Goal: Transaction & Acquisition: Purchase product/service

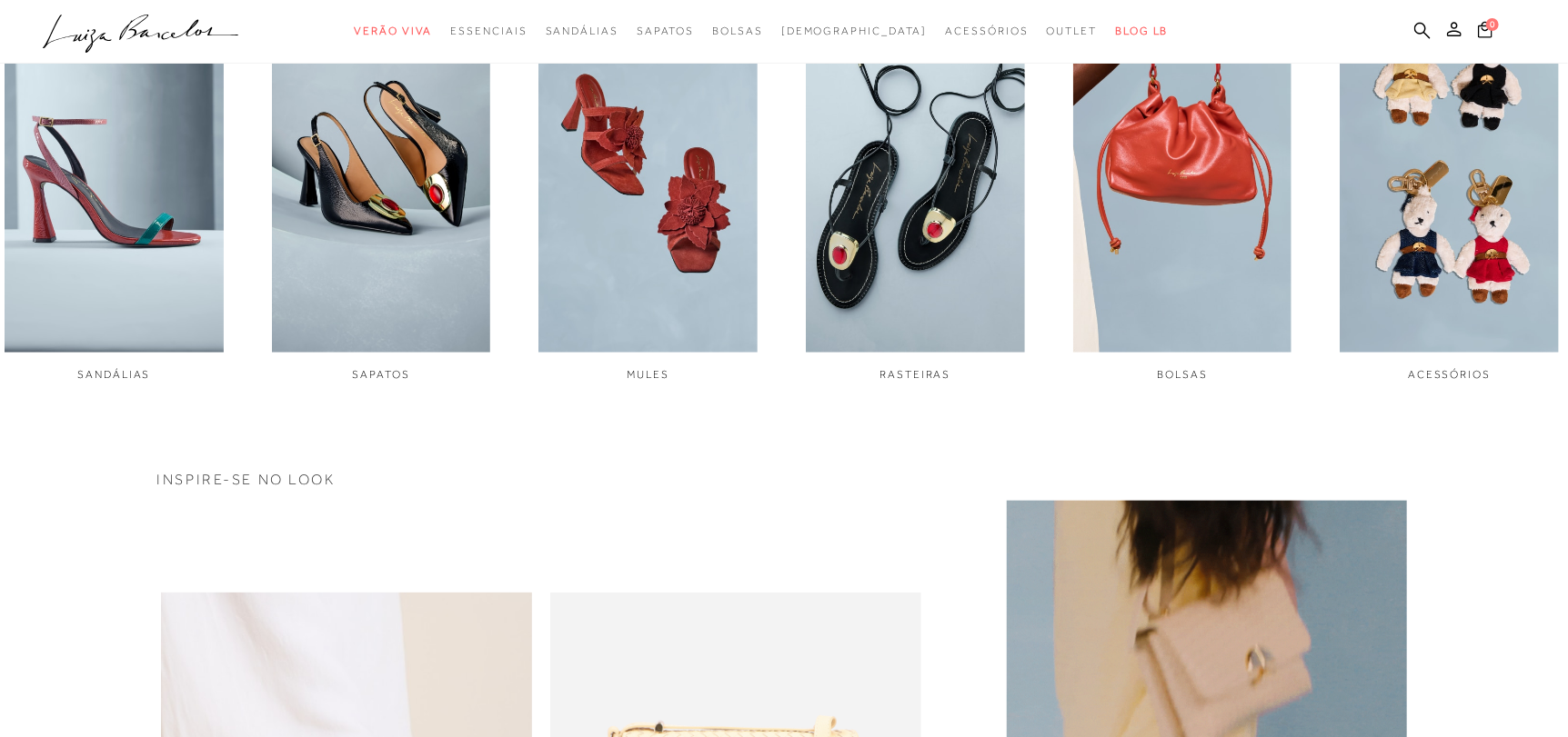
scroll to position [908, 0]
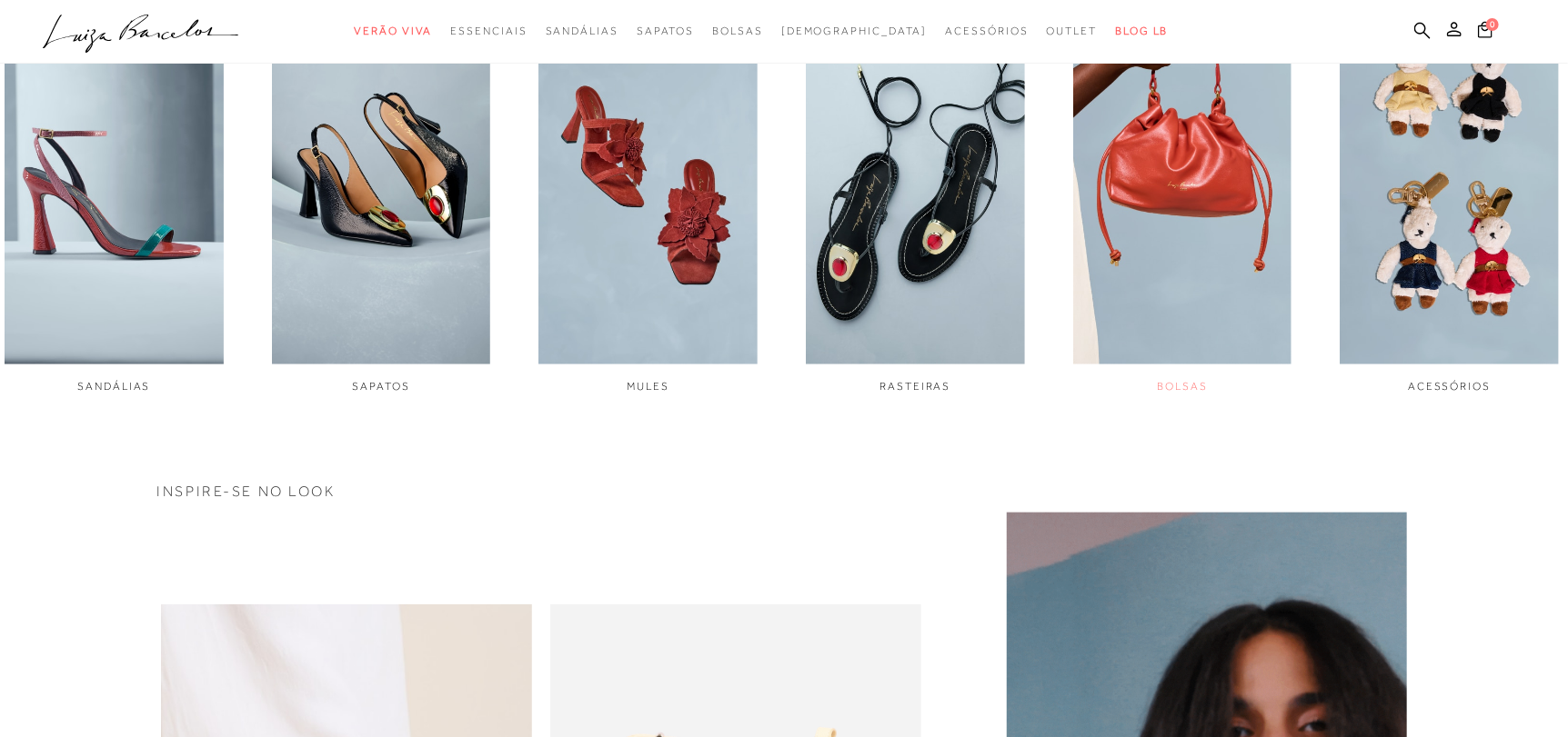
click at [1198, 255] on img "5 / 6" at bounding box center [1183, 159] width 219 height 410
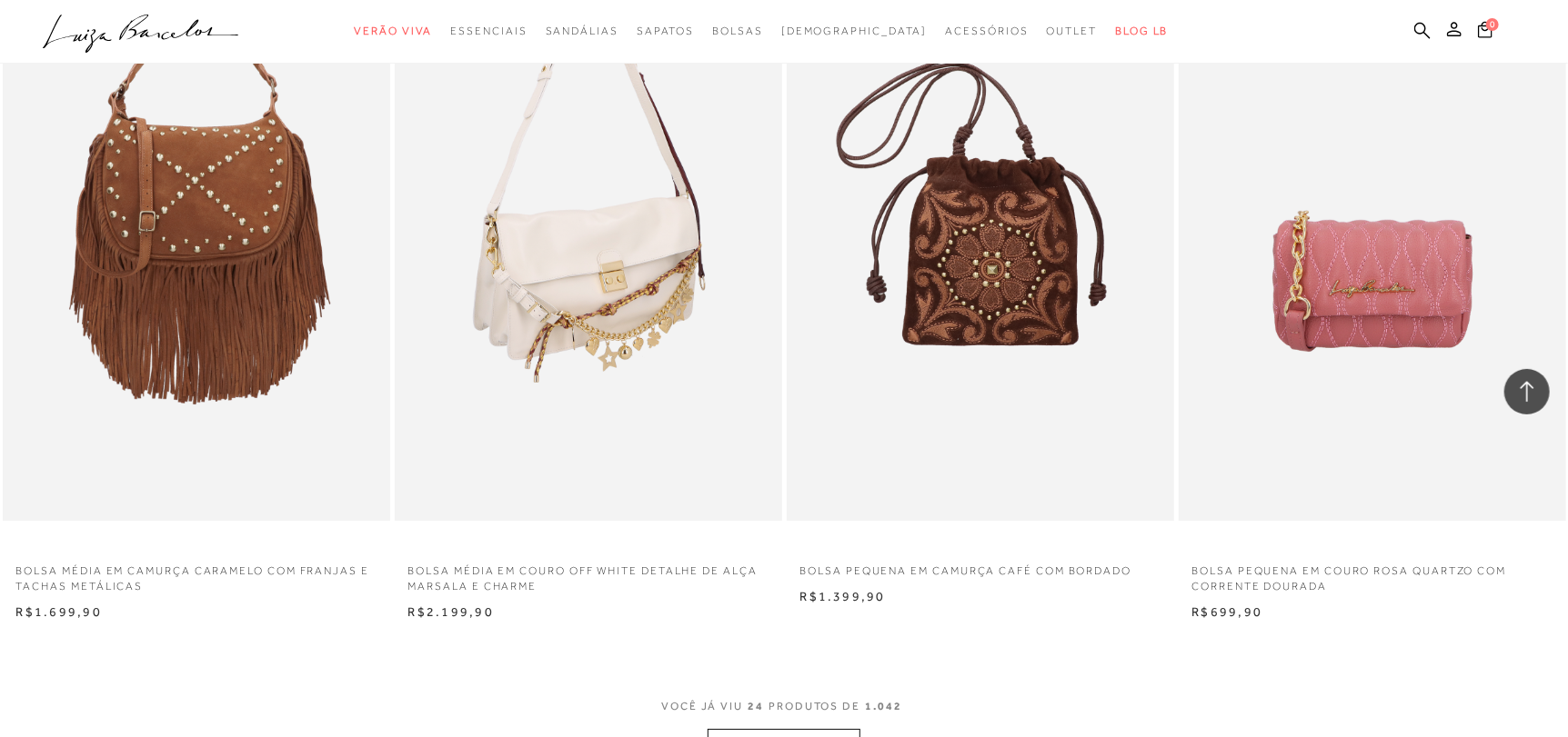
scroll to position [3726, 0]
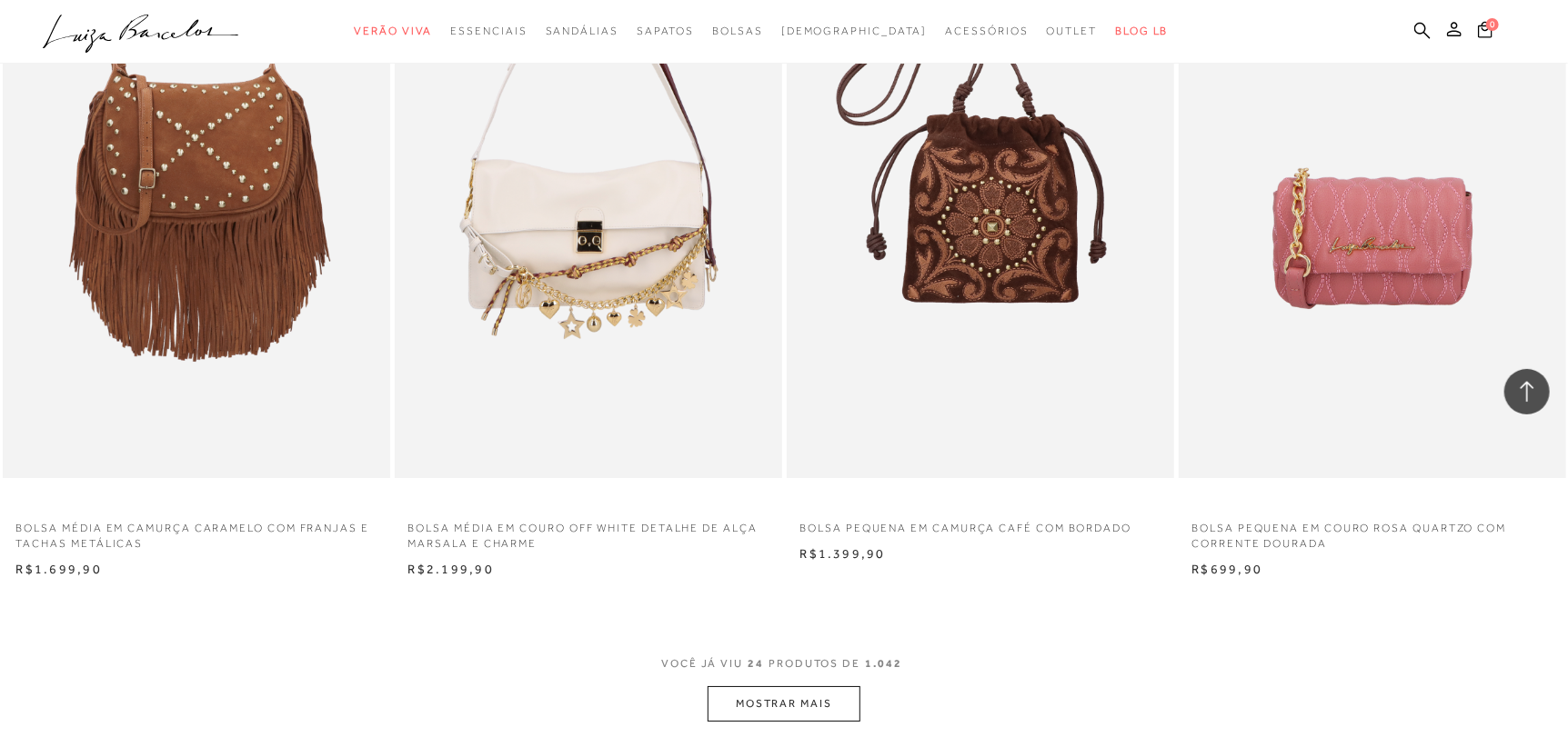
click at [831, 704] on button "MOSTRAR MAIS" at bounding box center [784, 703] width 153 height 36
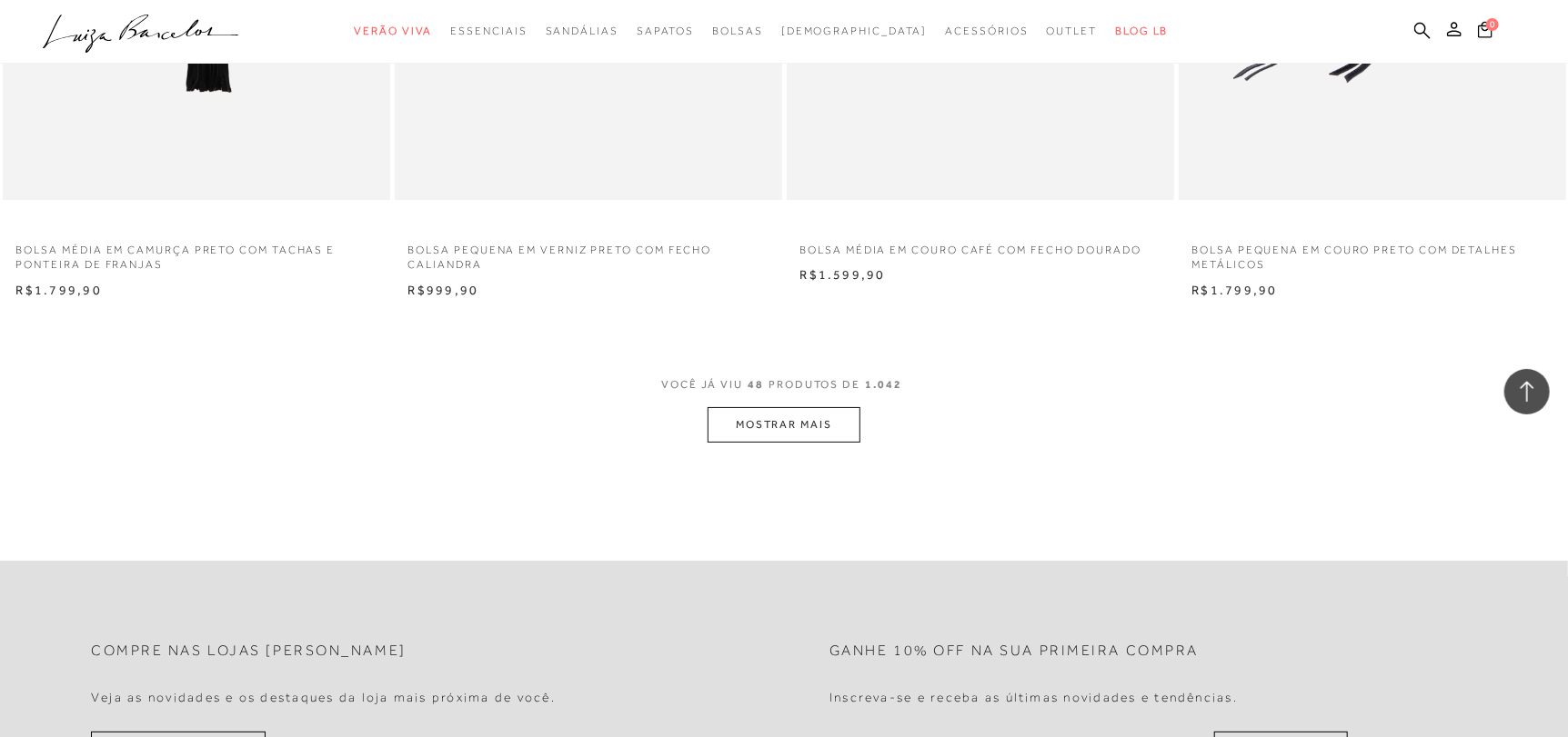
scroll to position [8362, 0]
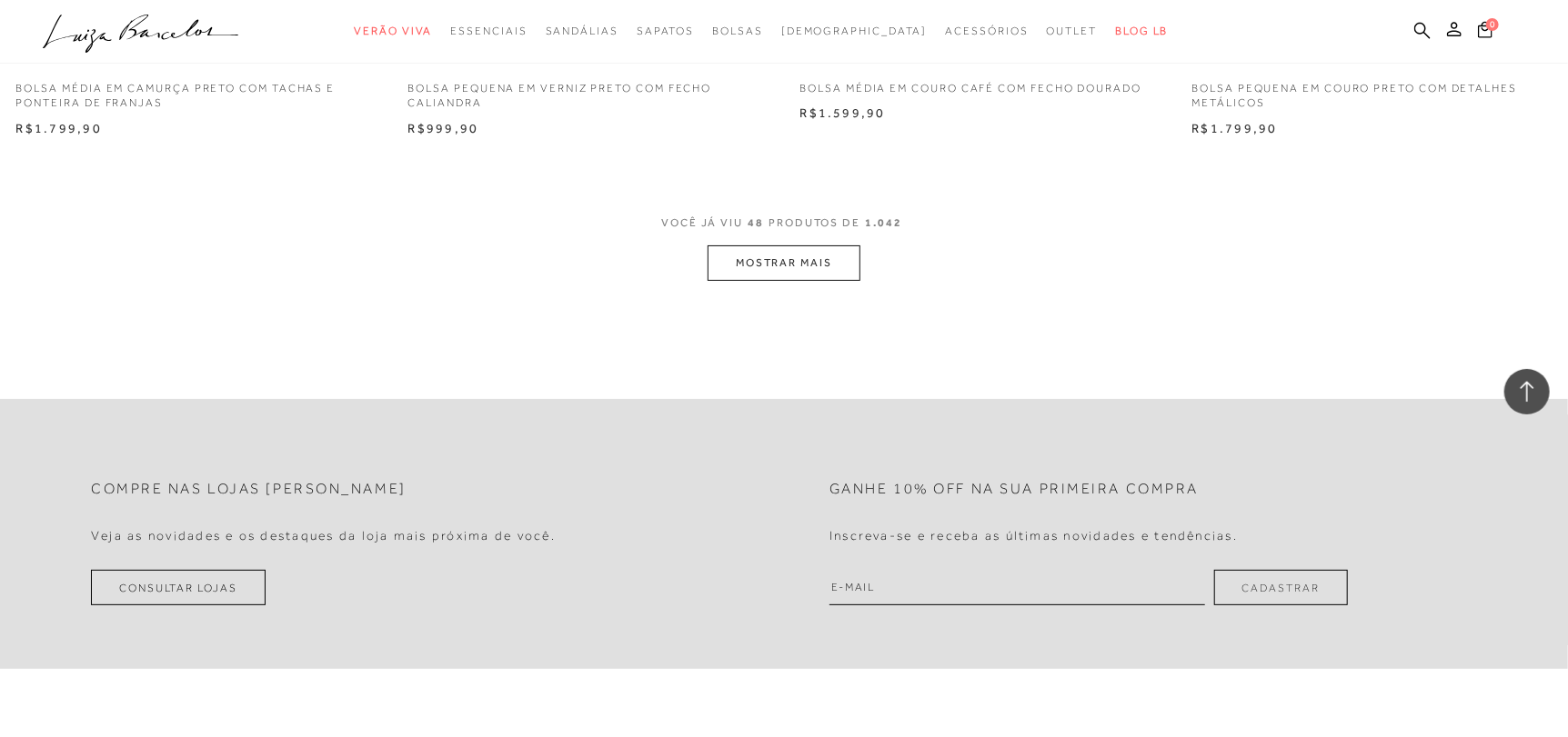
click at [852, 280] on button "MOSTRAR MAIS" at bounding box center [784, 263] width 153 height 36
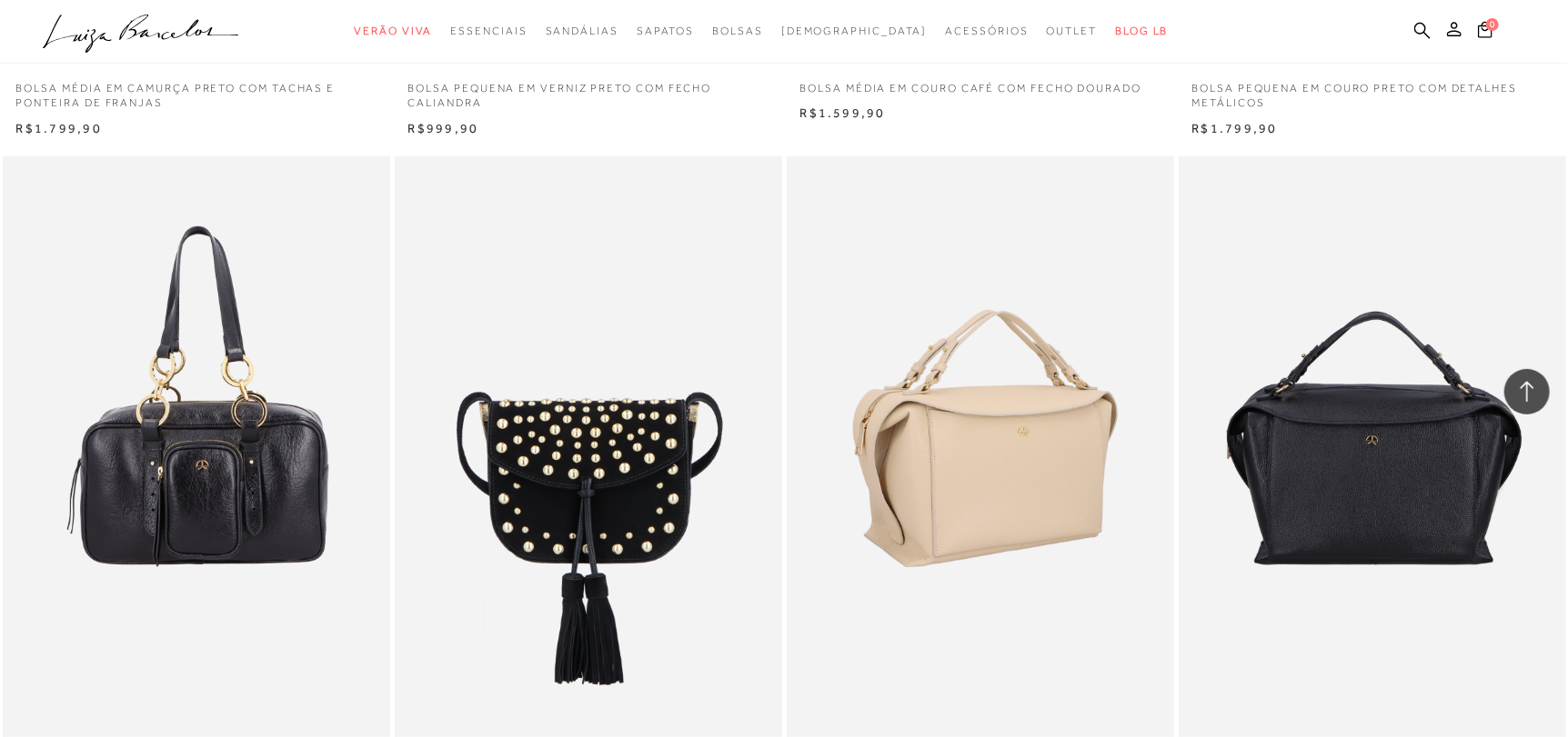
click at [962, 431] on img at bounding box center [981, 446] width 386 height 581
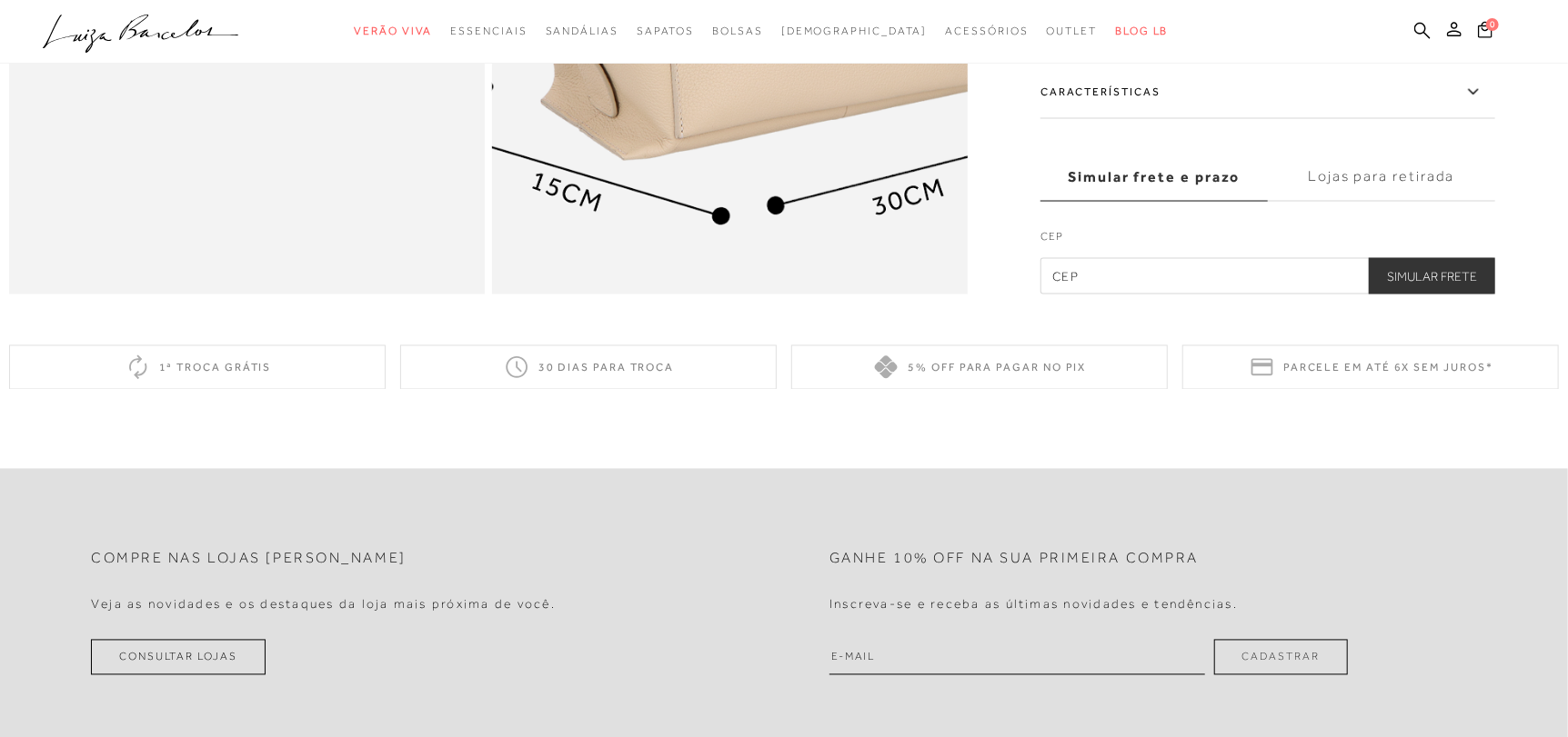
scroll to position [1999, 0]
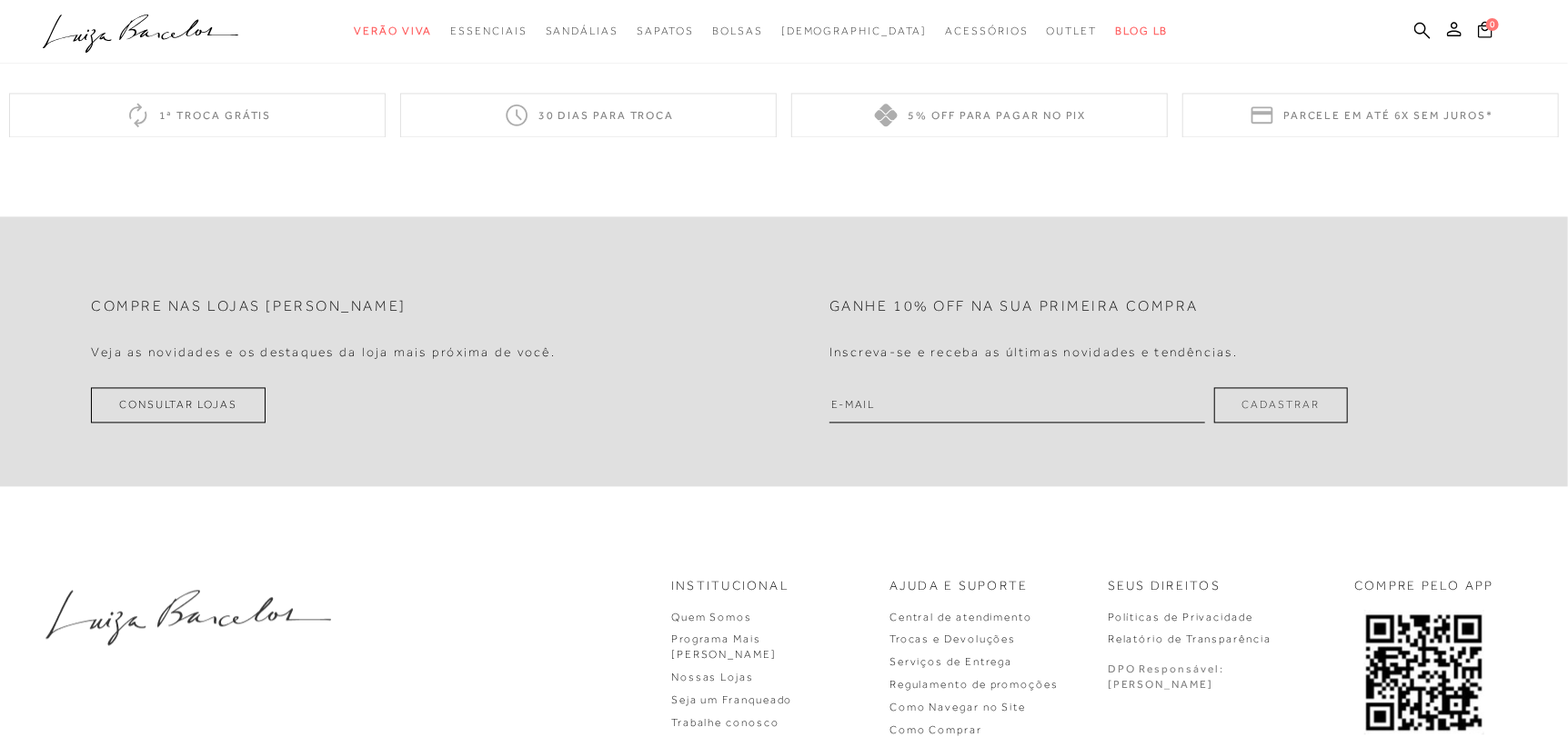
scroll to position [2183, 0]
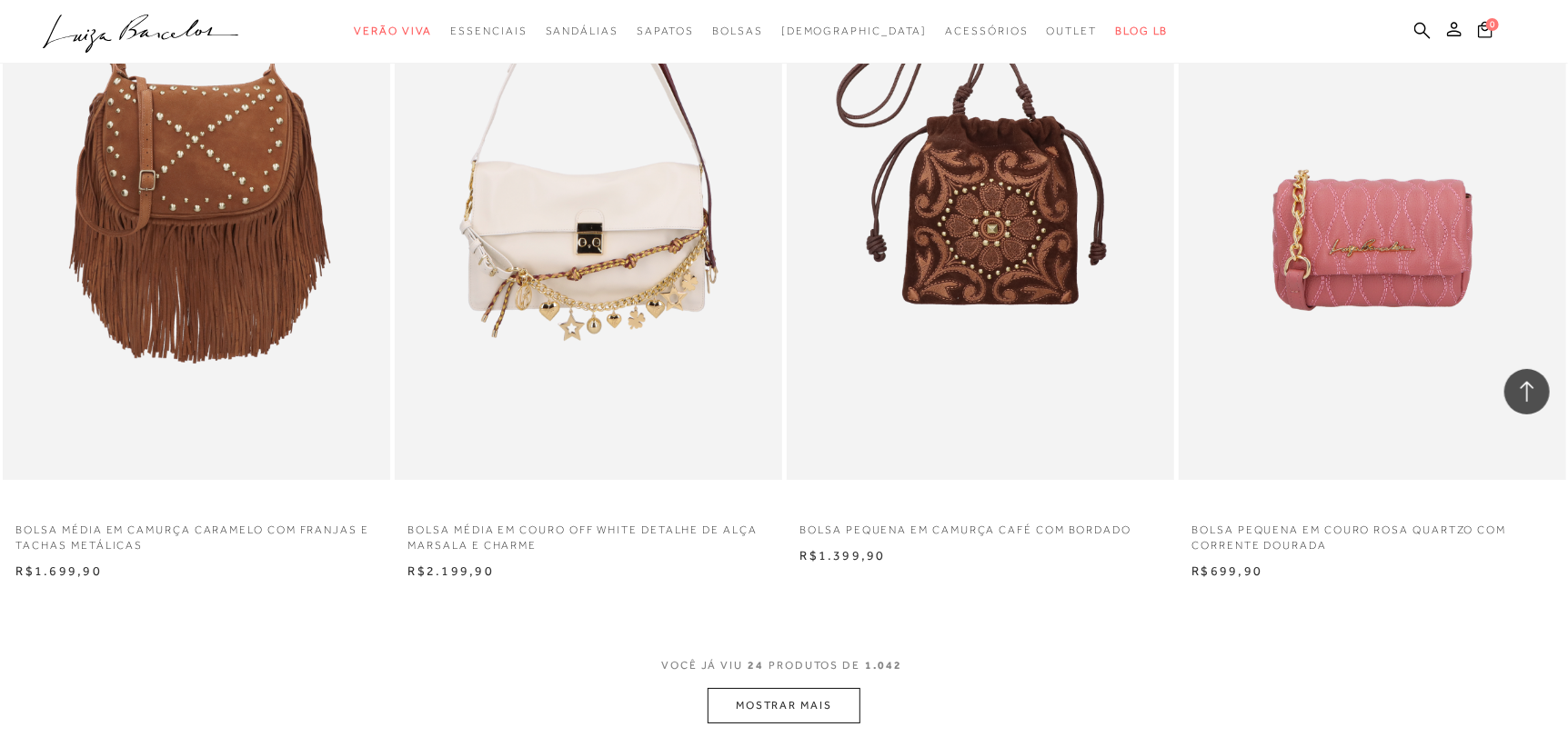
scroll to position [3843, 0]
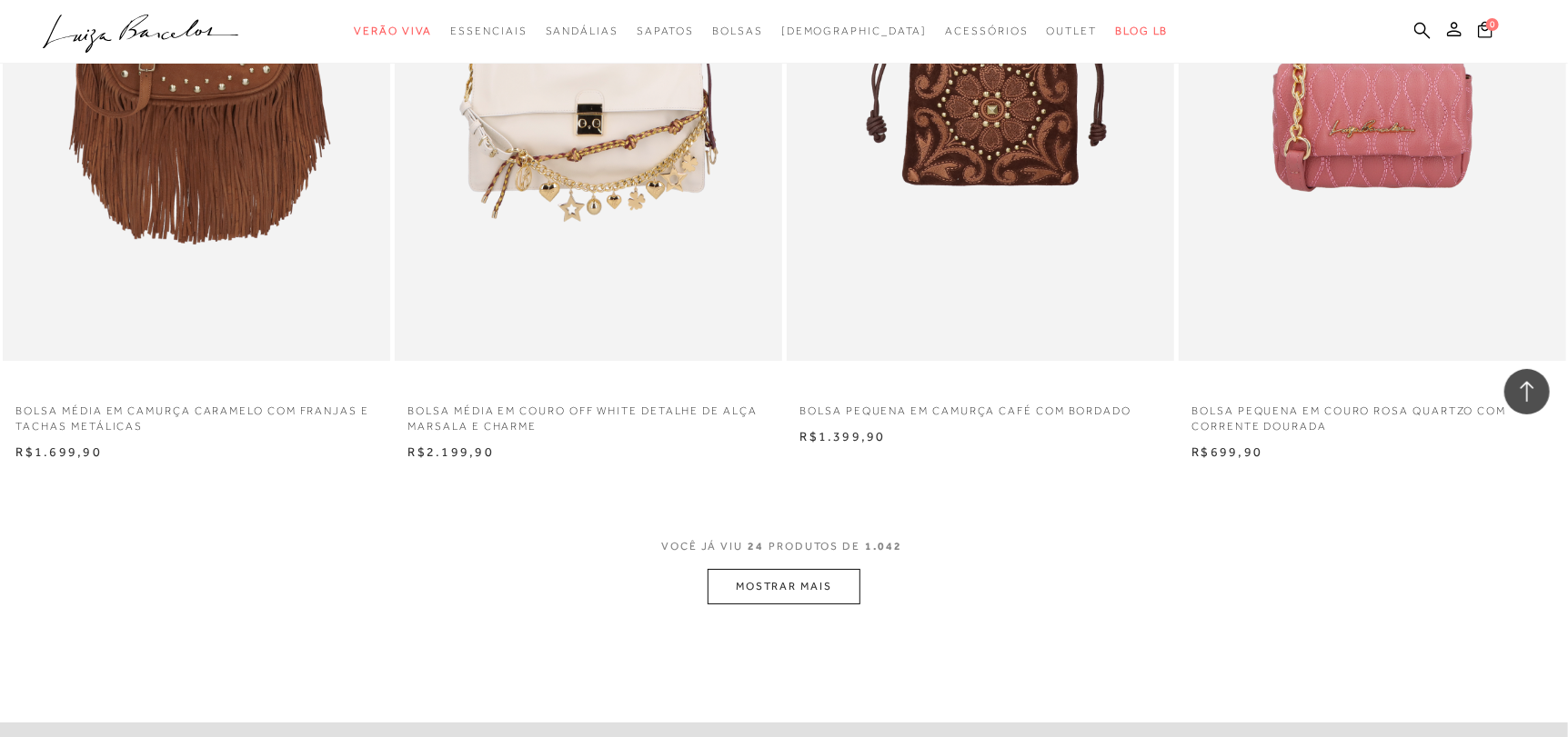
click at [777, 592] on button "MOSTRAR MAIS" at bounding box center [784, 586] width 153 height 36
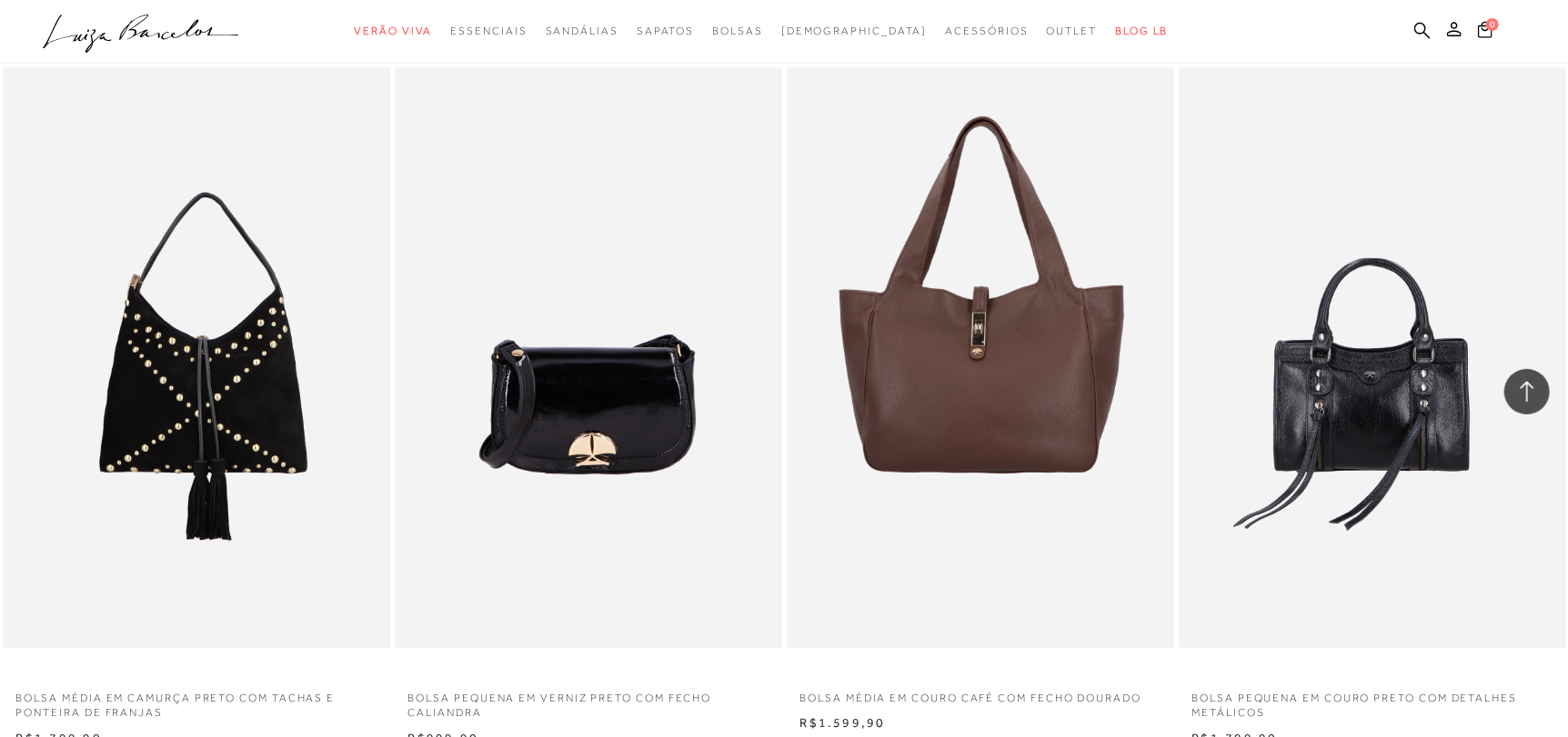
scroll to position [8116, 0]
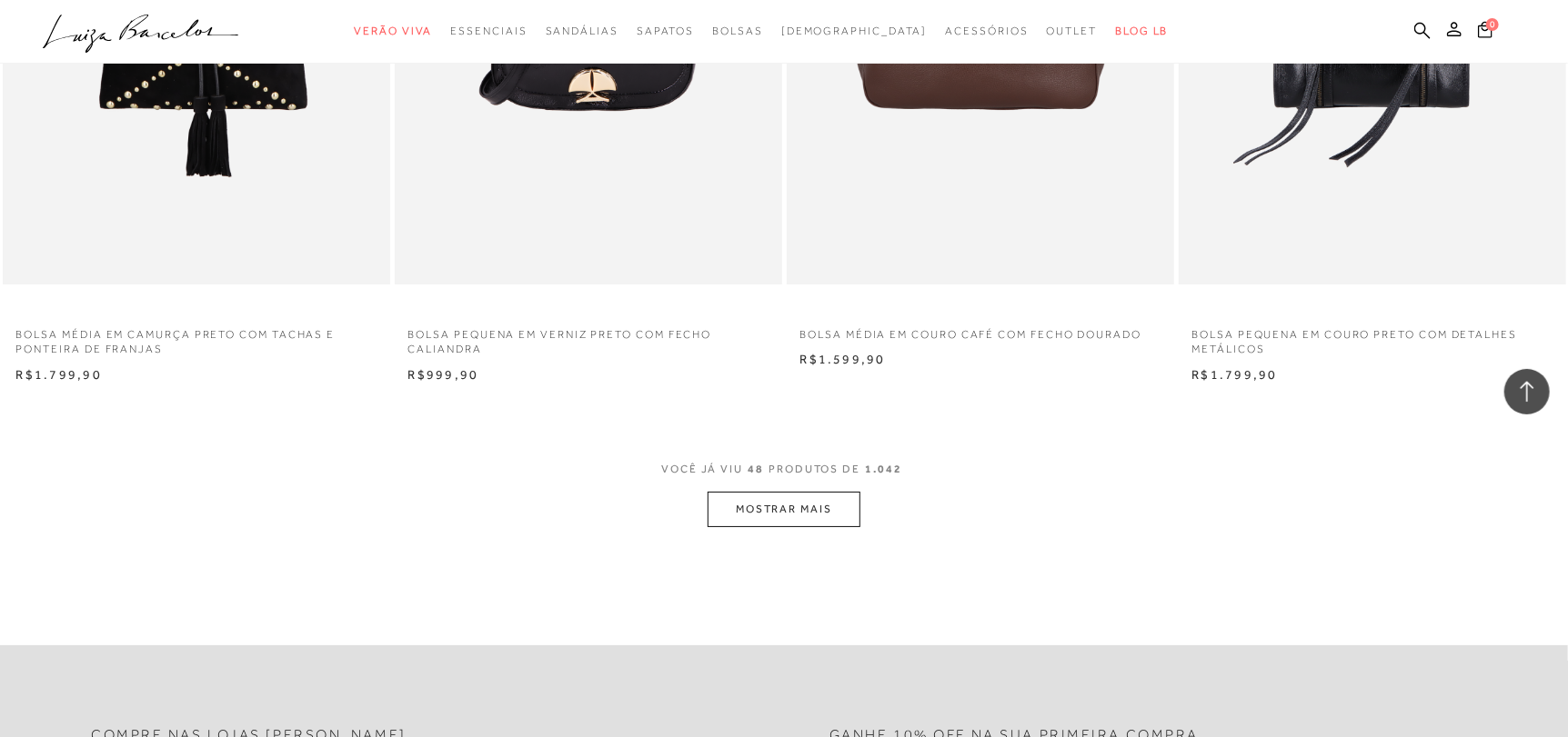
click at [796, 508] on button "MOSTRAR MAIS" at bounding box center [784, 509] width 153 height 36
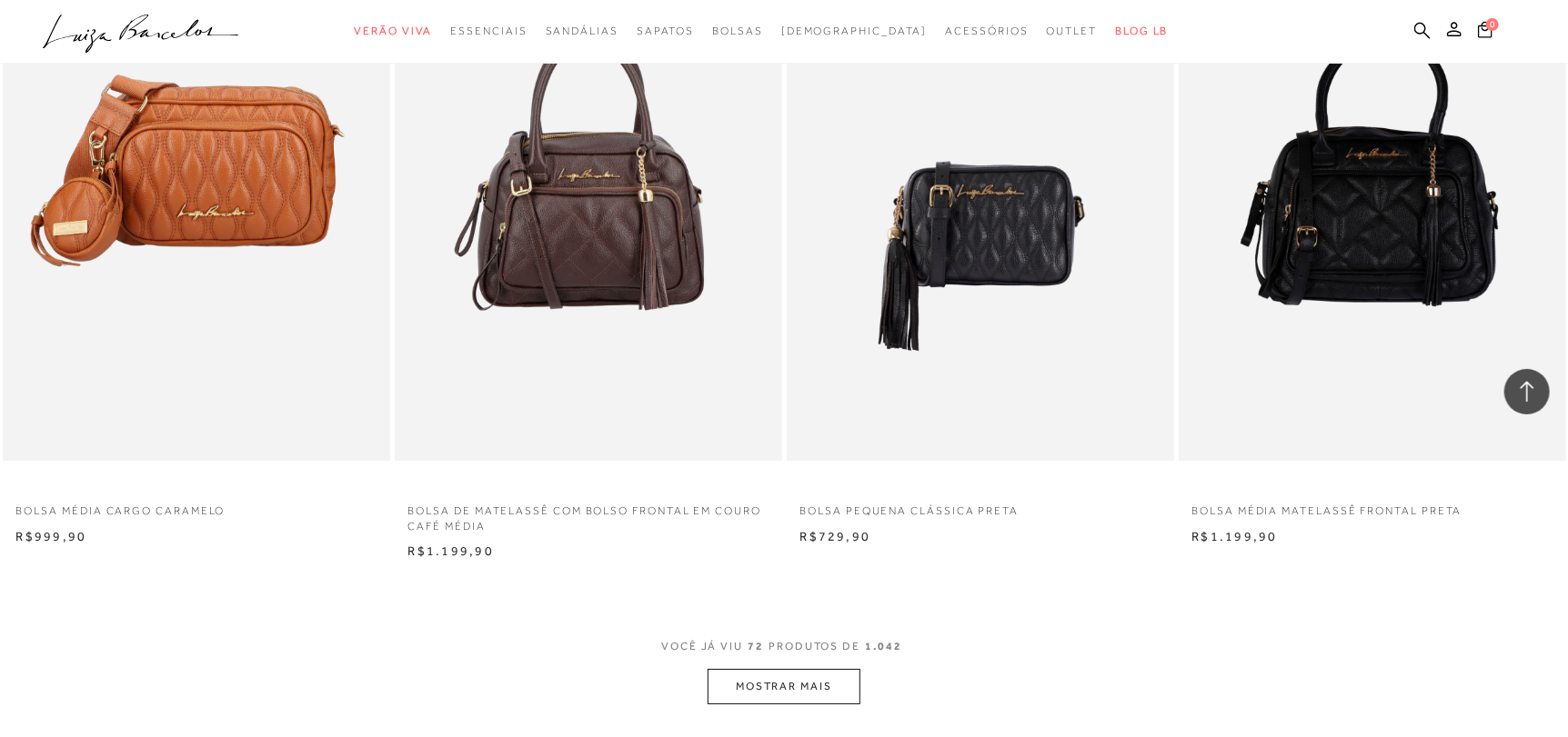
scroll to position [12298, 0]
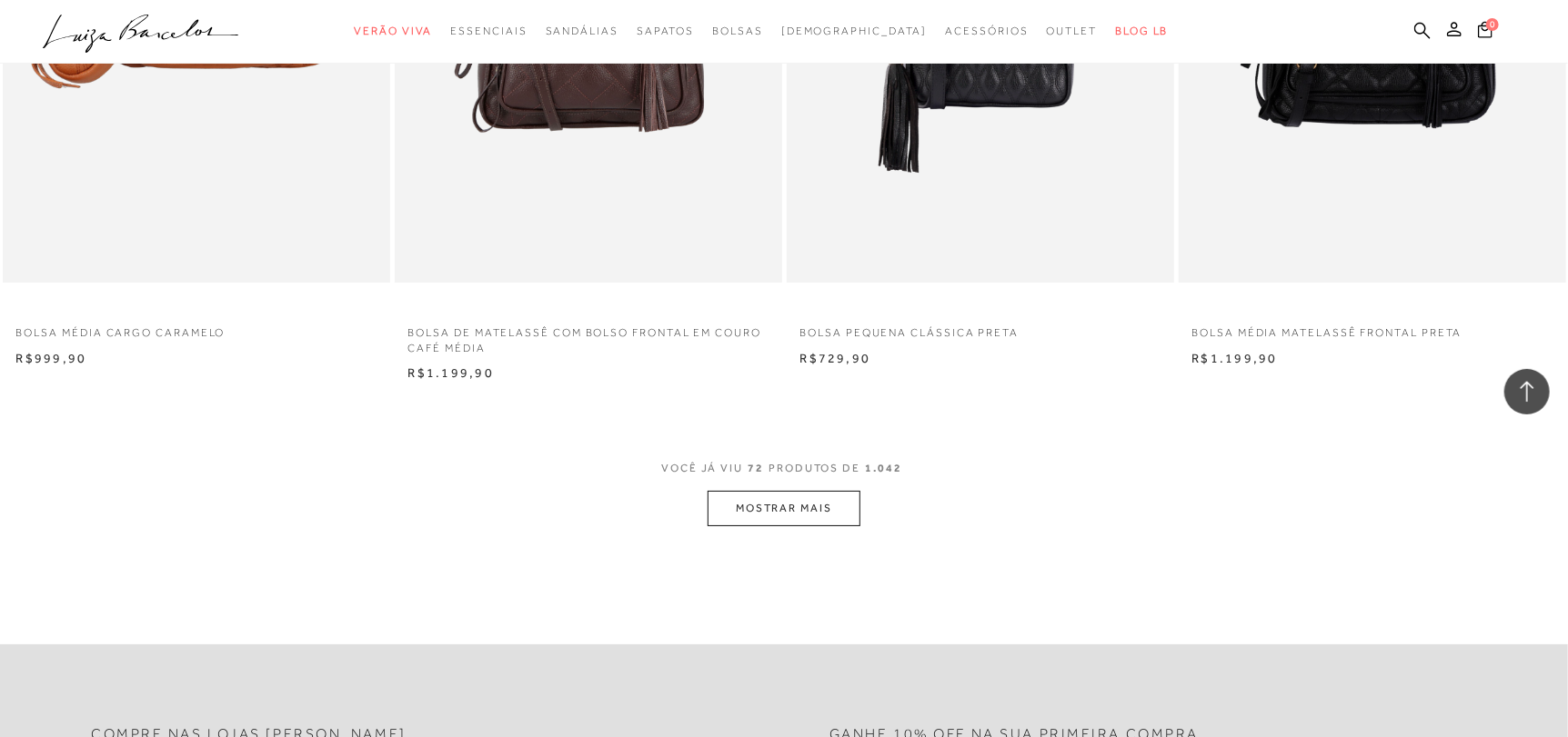
click at [781, 509] on button "MOSTRAR MAIS" at bounding box center [784, 509] width 153 height 36
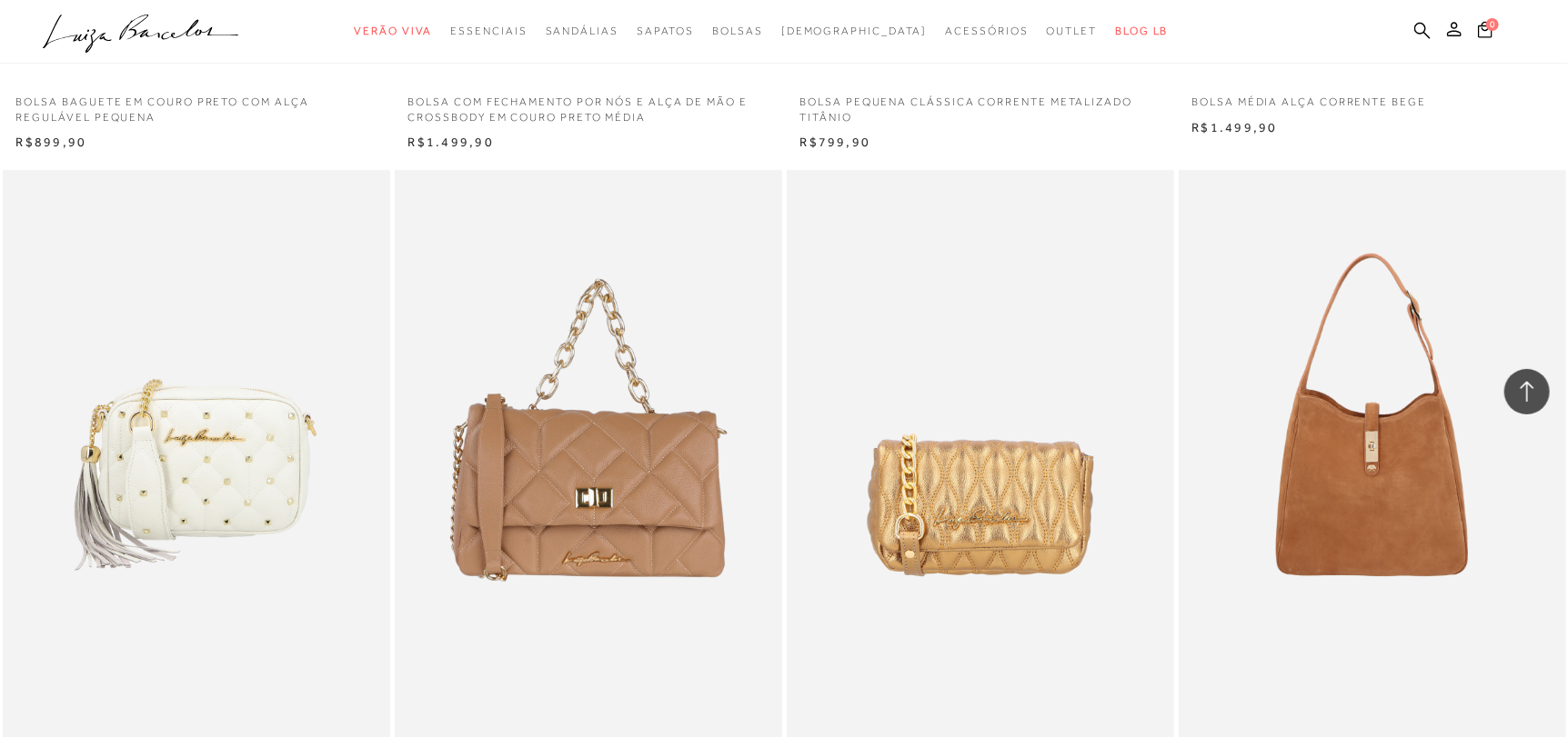
scroll to position [16388, 0]
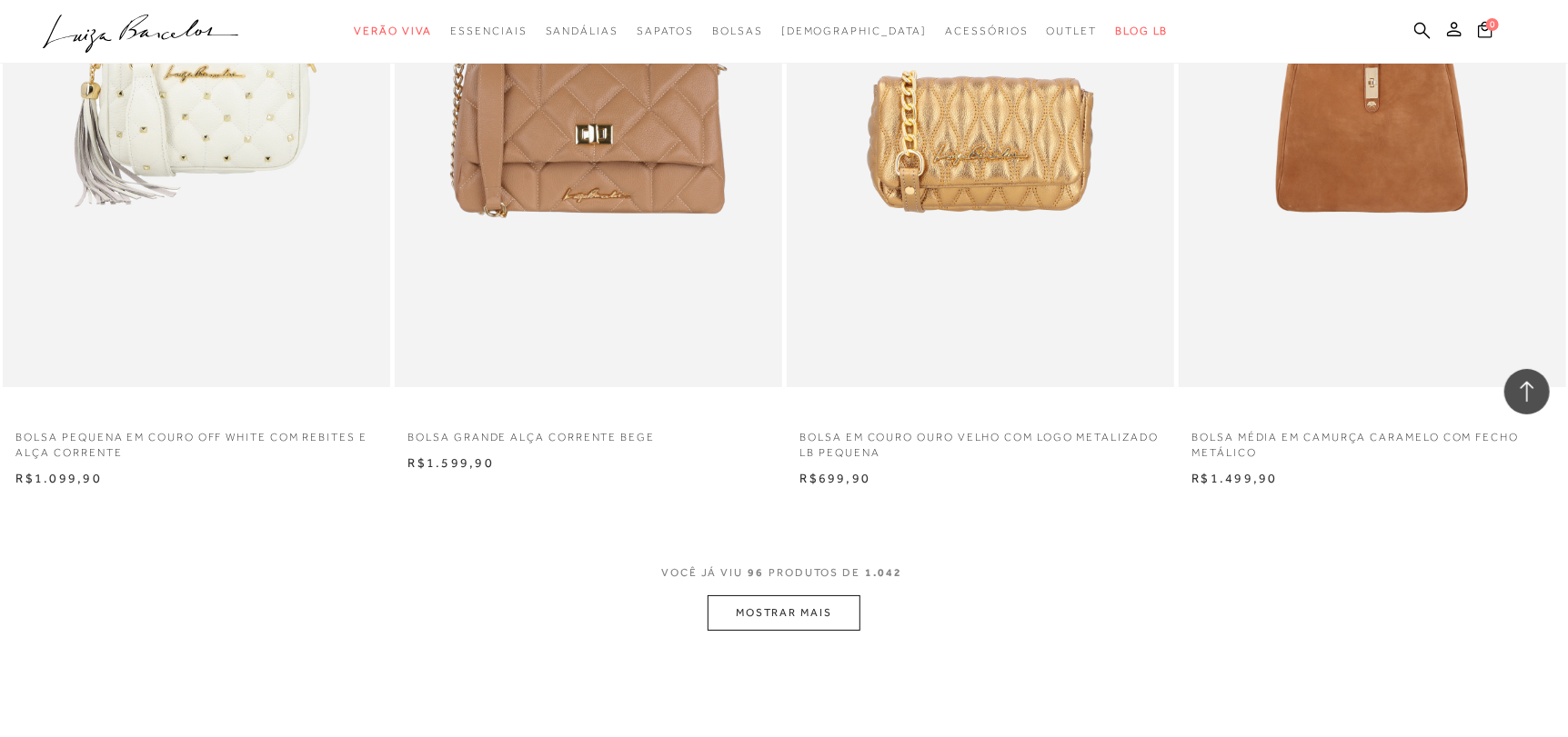
click at [792, 619] on button "MOSTRAR MAIS" at bounding box center [784, 612] width 153 height 36
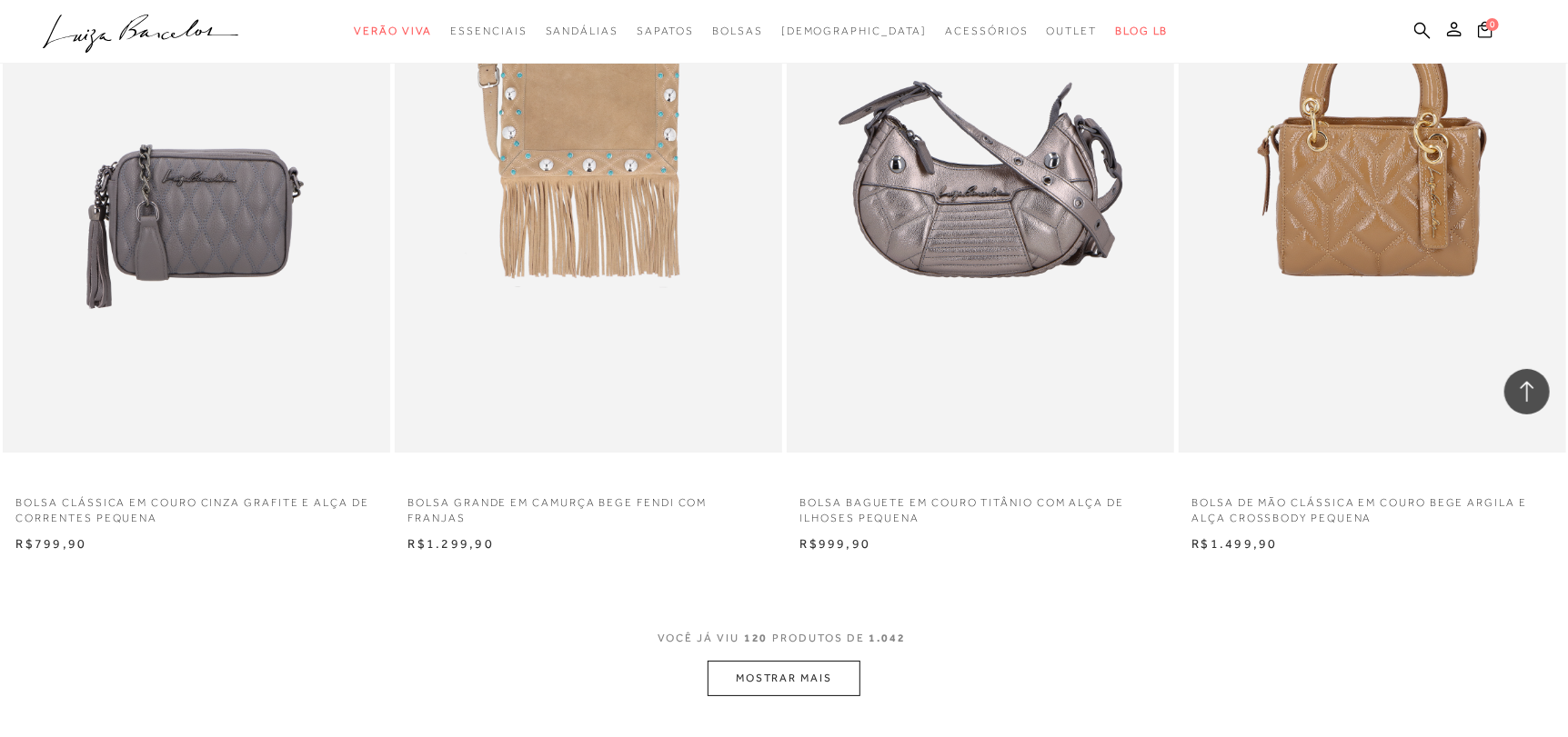
scroll to position [20660, 0]
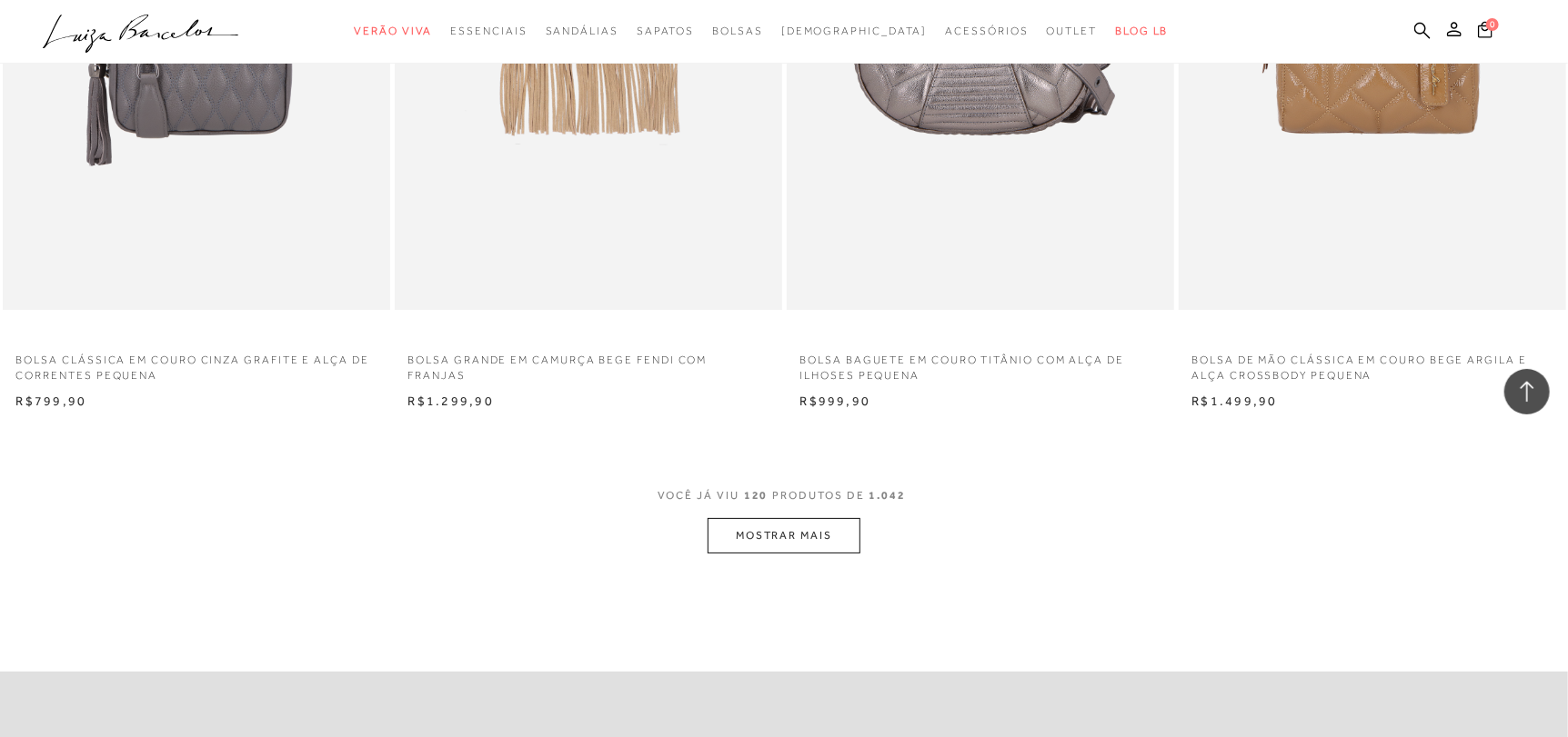
click at [783, 530] on button "MOSTRAR MAIS" at bounding box center [784, 535] width 153 height 36
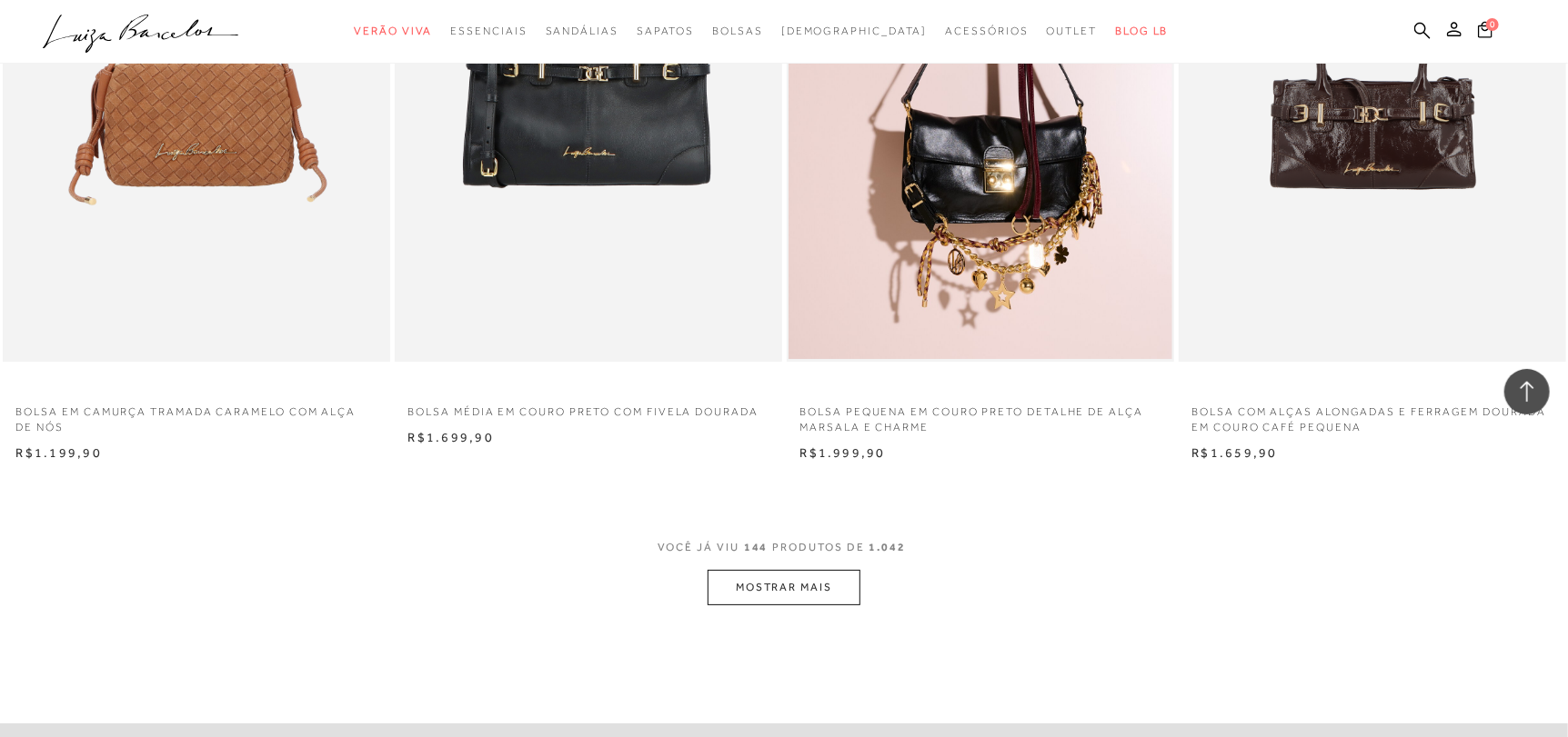
scroll to position [24842, 0]
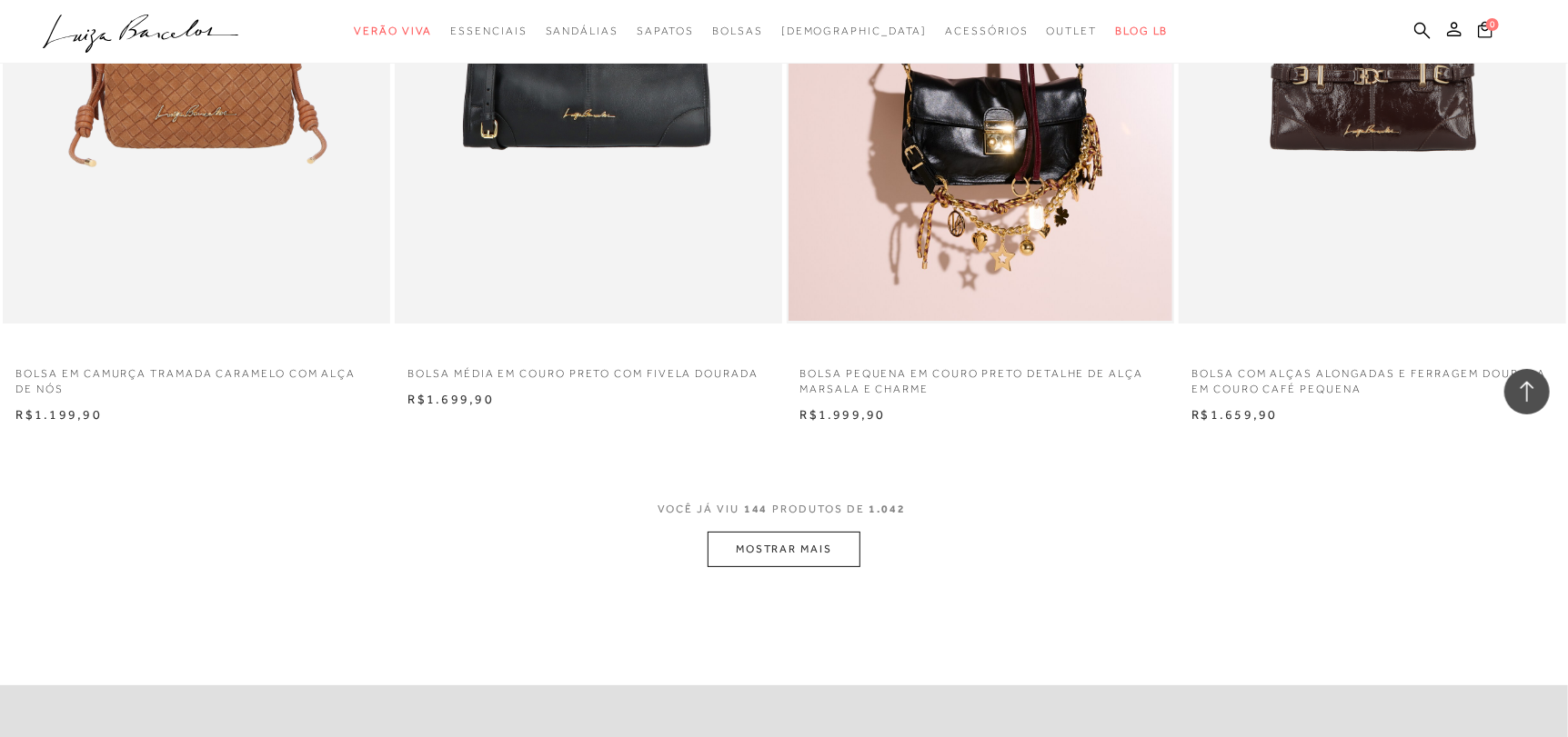
click at [784, 544] on button "MOSTRAR MAIS" at bounding box center [784, 549] width 153 height 36
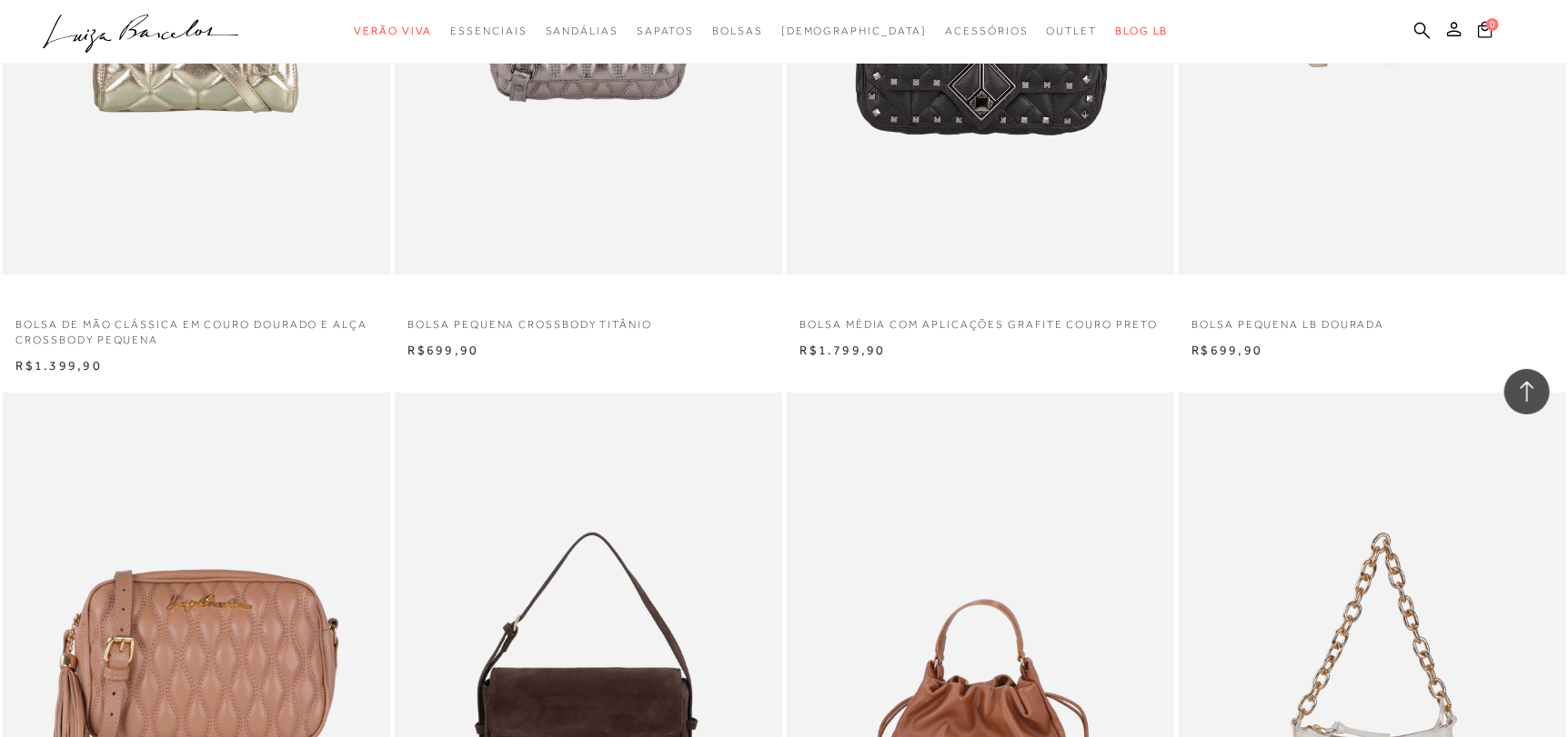
scroll to position [28569, 0]
